Goal: Information Seeking & Learning: Compare options

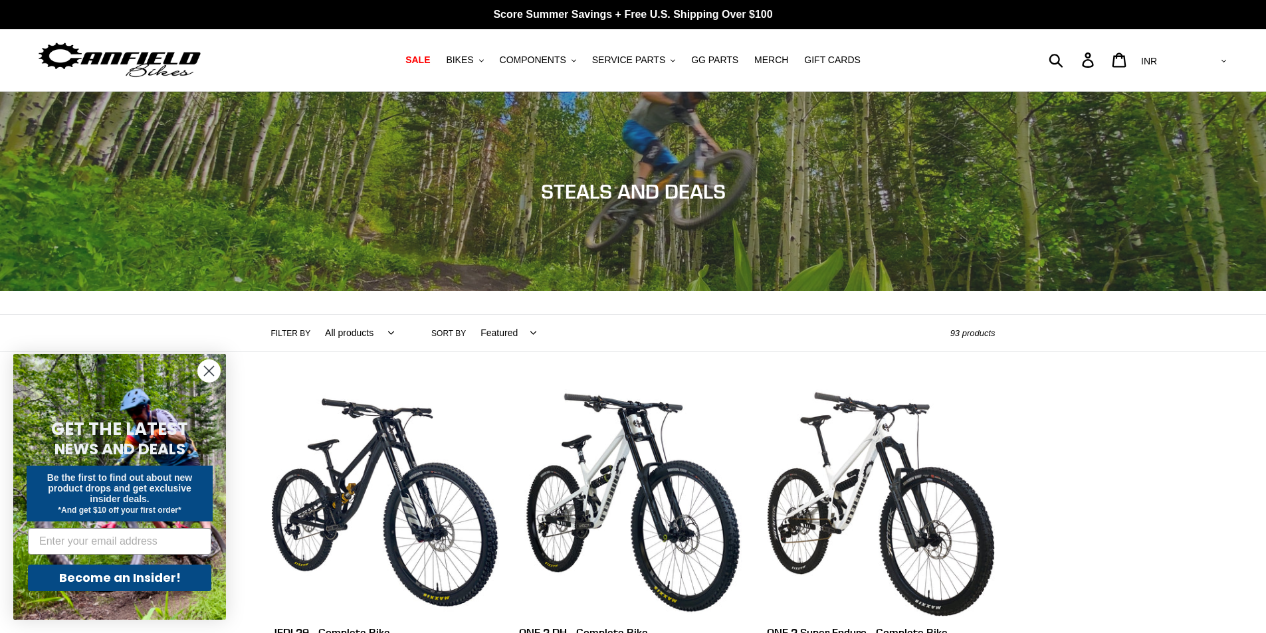
click at [1216, 57] on select "AED AFN ALL AMD ANG AUD AWG AZN BAM BBD BDT BGN BIF BND BOB BSD BWP BZD CAD CDF…" at bounding box center [1183, 61] width 94 height 25
select select "USD"
click at [1190, 49] on select "AED AFN ALL AMD ANG AUD AWG AZN BAM BBD BDT BGN BIF BND BOB BSD BWP BZD CAD CDF…" at bounding box center [1183, 61] width 94 height 25
select select "price-ascending"
click at [469, 315] on select "Featured Best selling Alphabetically, A-Z Alphabetically, Z-A Price, low to hig…" at bounding box center [505, 333] width 73 height 37
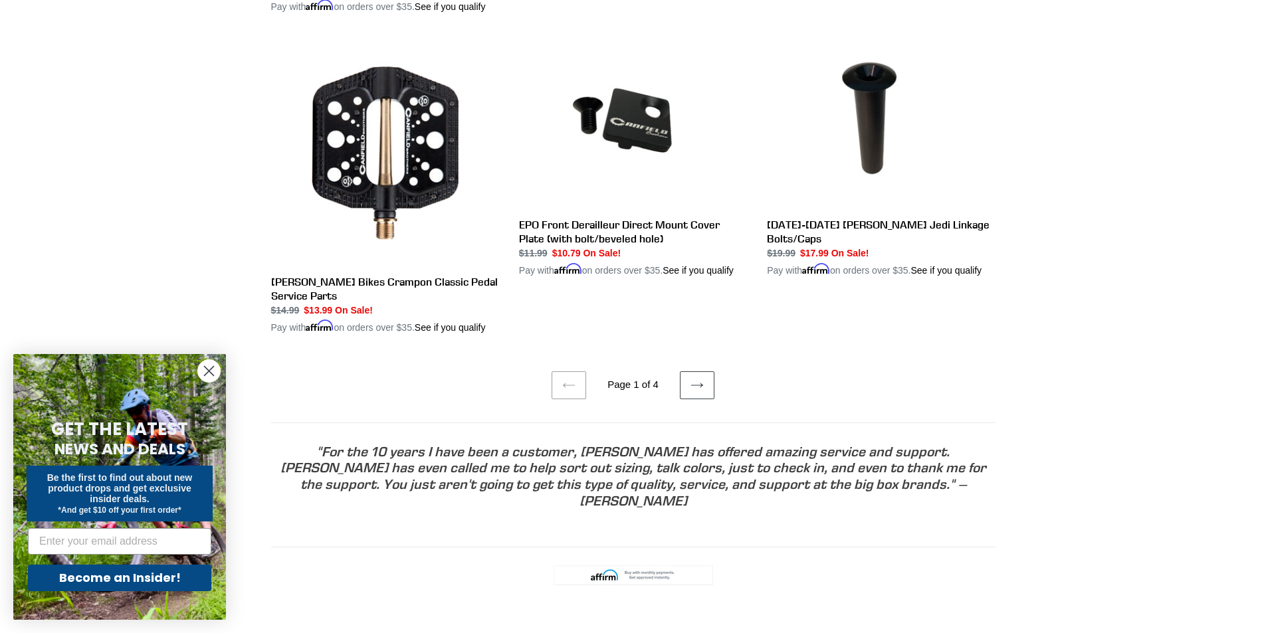
scroll to position [2659, 0]
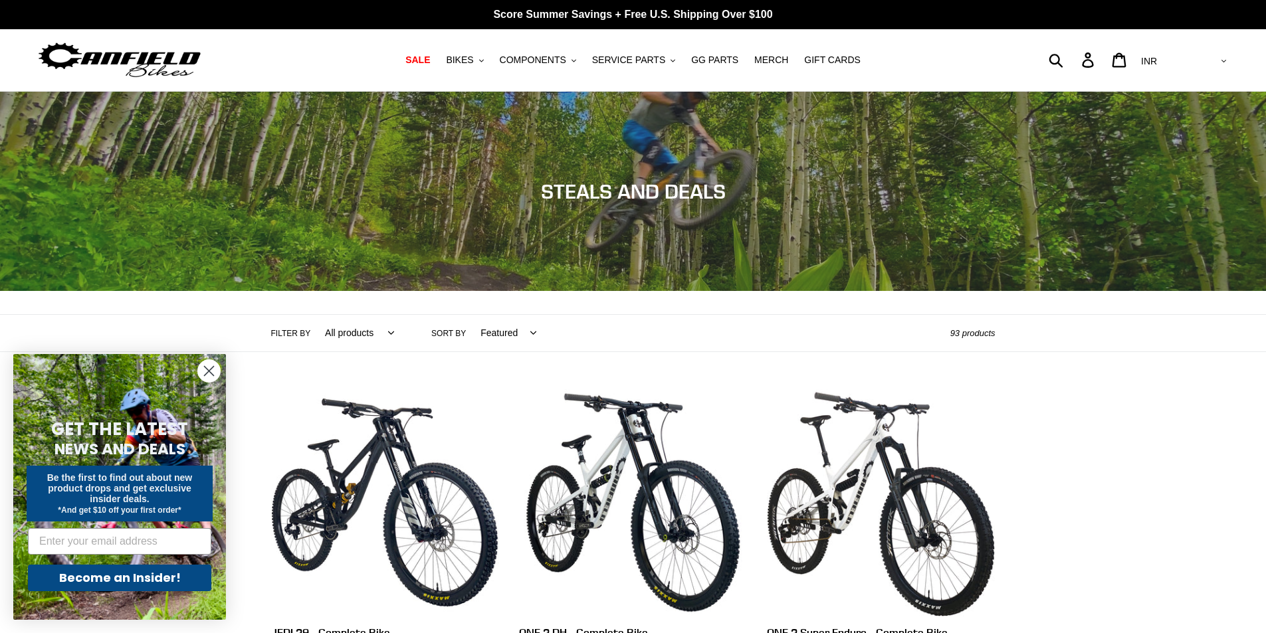
click at [1209, 65] on select "AED AFN ALL AMD ANG AUD AWG AZN BAM BBD BDT BGN BIF BND BOB BSD BWP BZD CAD CDF…" at bounding box center [1183, 61] width 94 height 25
select select "USD"
click at [1190, 49] on select "AED AFN ALL AMD ANG AUD AWG AZN BAM BBD BDT BGN BIF BND BOB BSD BWP BZD CAD CDF…" at bounding box center [1183, 61] width 94 height 25
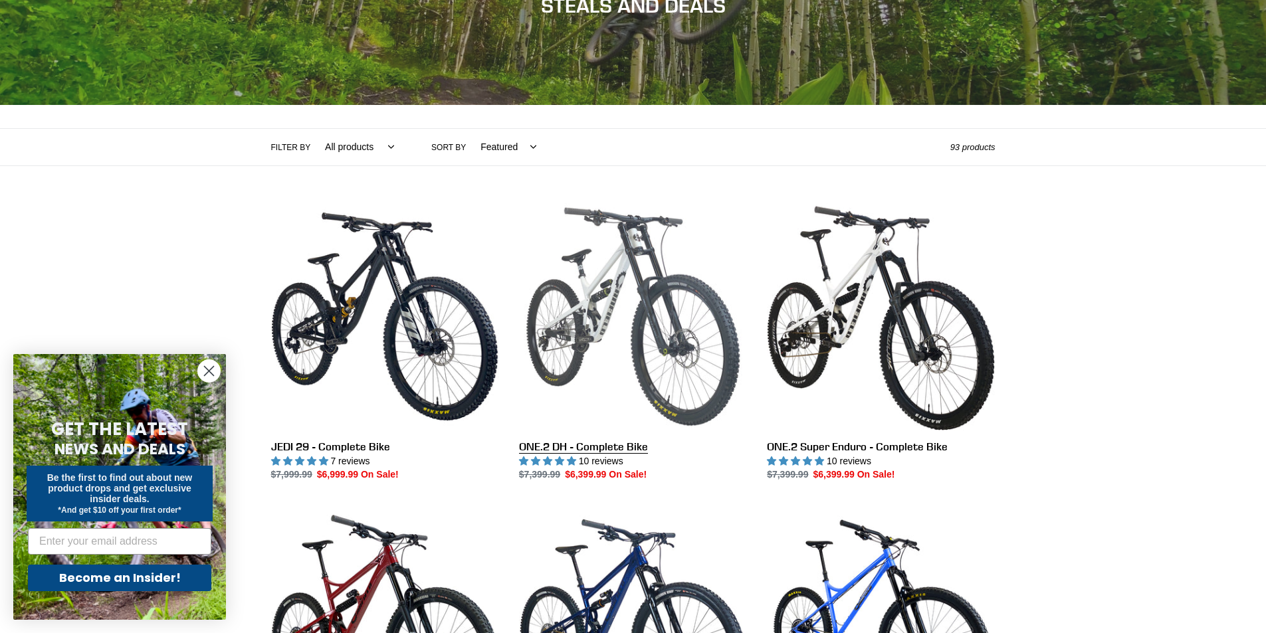
scroll to position [199, 0]
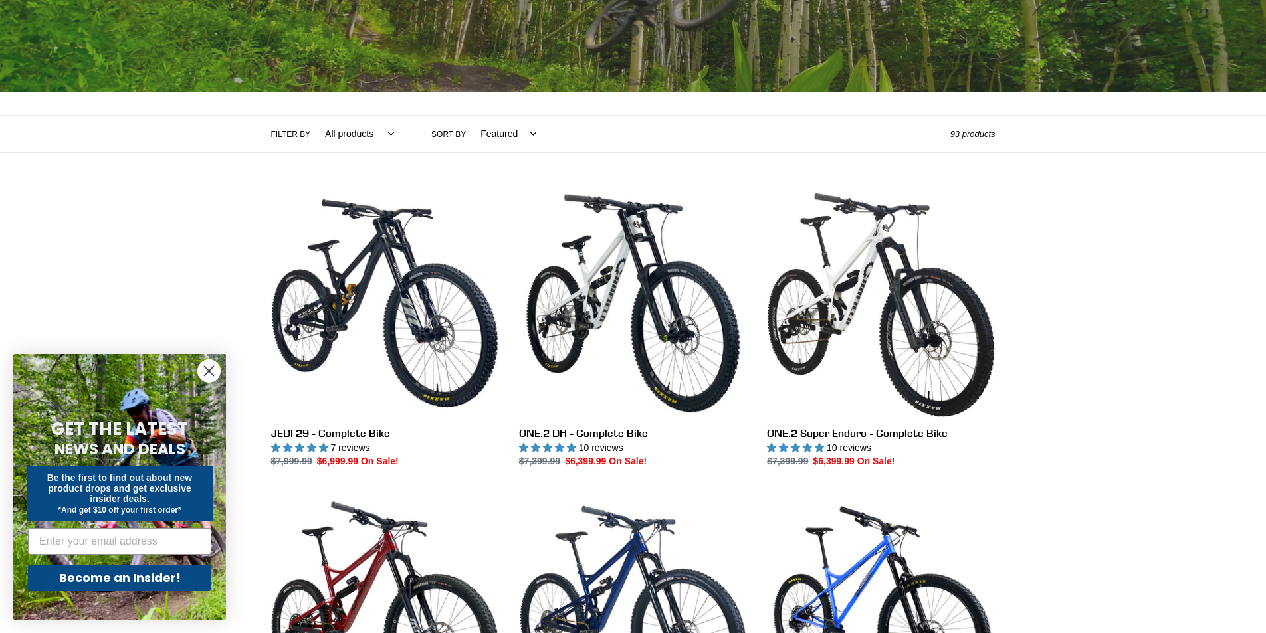
click at [496, 134] on select "Featured Best selling Alphabetically, A-Z Alphabetically, Z-A Price, low to hig…" at bounding box center [505, 134] width 73 height 37
select select "price-ascending"
click at [469, 116] on select "Featured Best selling Alphabetically, A-Z Alphabetically, Z-A Price, low to hig…" at bounding box center [505, 134] width 73 height 37
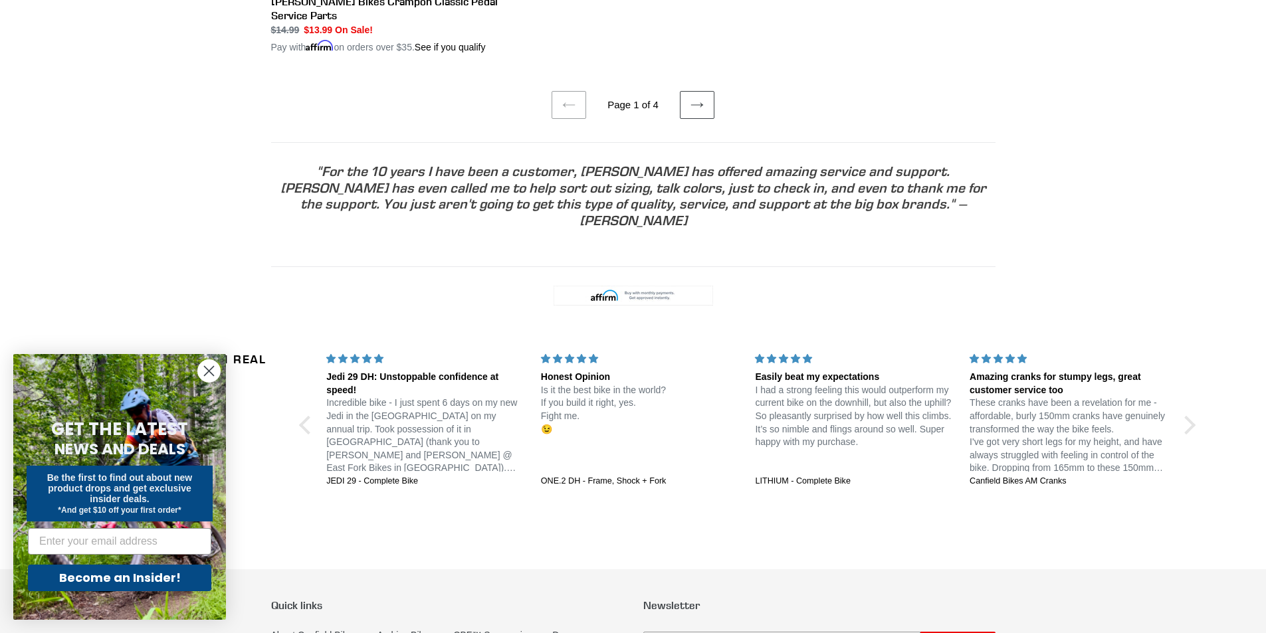
scroll to position [2772, 0]
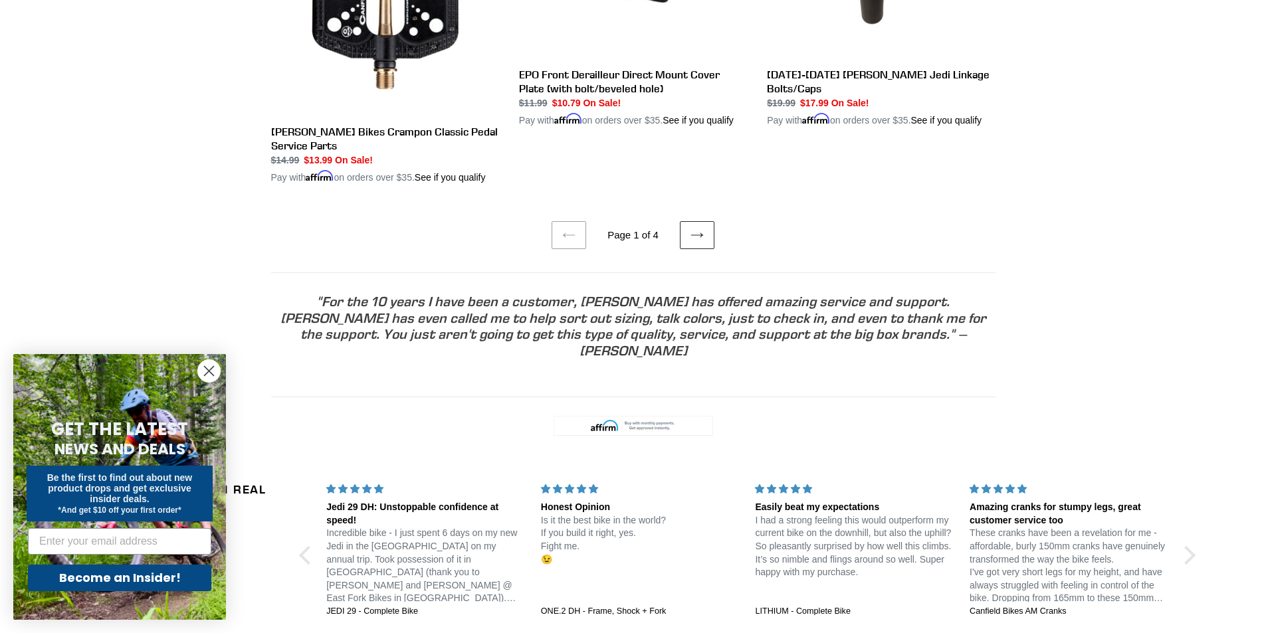
click at [694, 229] on icon at bounding box center [697, 235] width 13 height 13
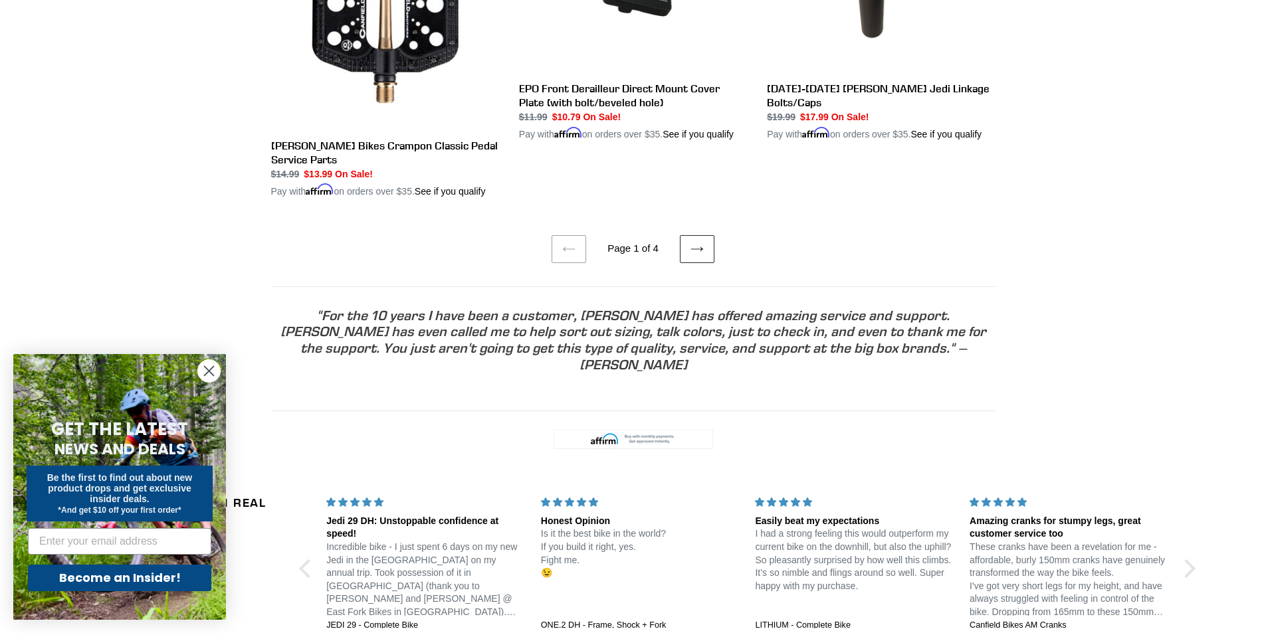
scroll to position [2785, 0]
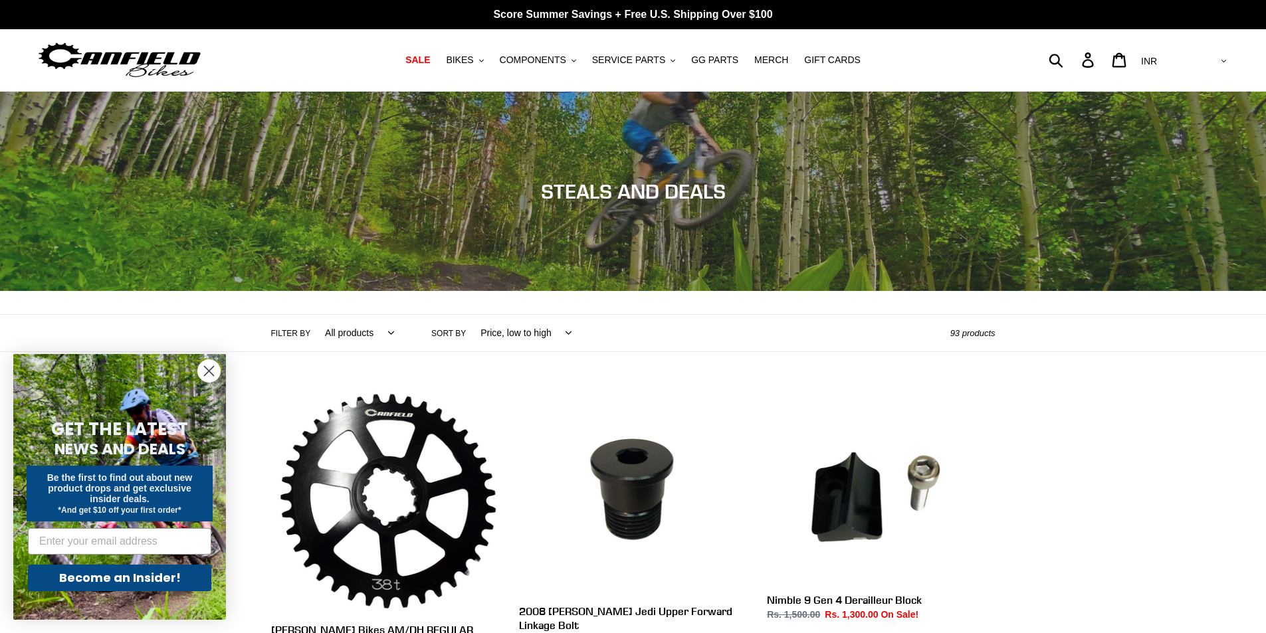
click at [1199, 61] on select "AED AFN ALL AMD ANG AUD AWG AZN BAM BBD BDT BGN BIF BND BOB BSD BWP BZD CAD CDF…" at bounding box center [1183, 61] width 94 height 25
select select "USD"
click at [1190, 49] on select "AED AFN ALL AMD ANG AUD AWG AZN BAM BBD BDT BGN BIF BND BOB BSD BWP BZD CAD CDF…" at bounding box center [1183, 61] width 94 height 25
